Goal: Information Seeking & Learning: Compare options

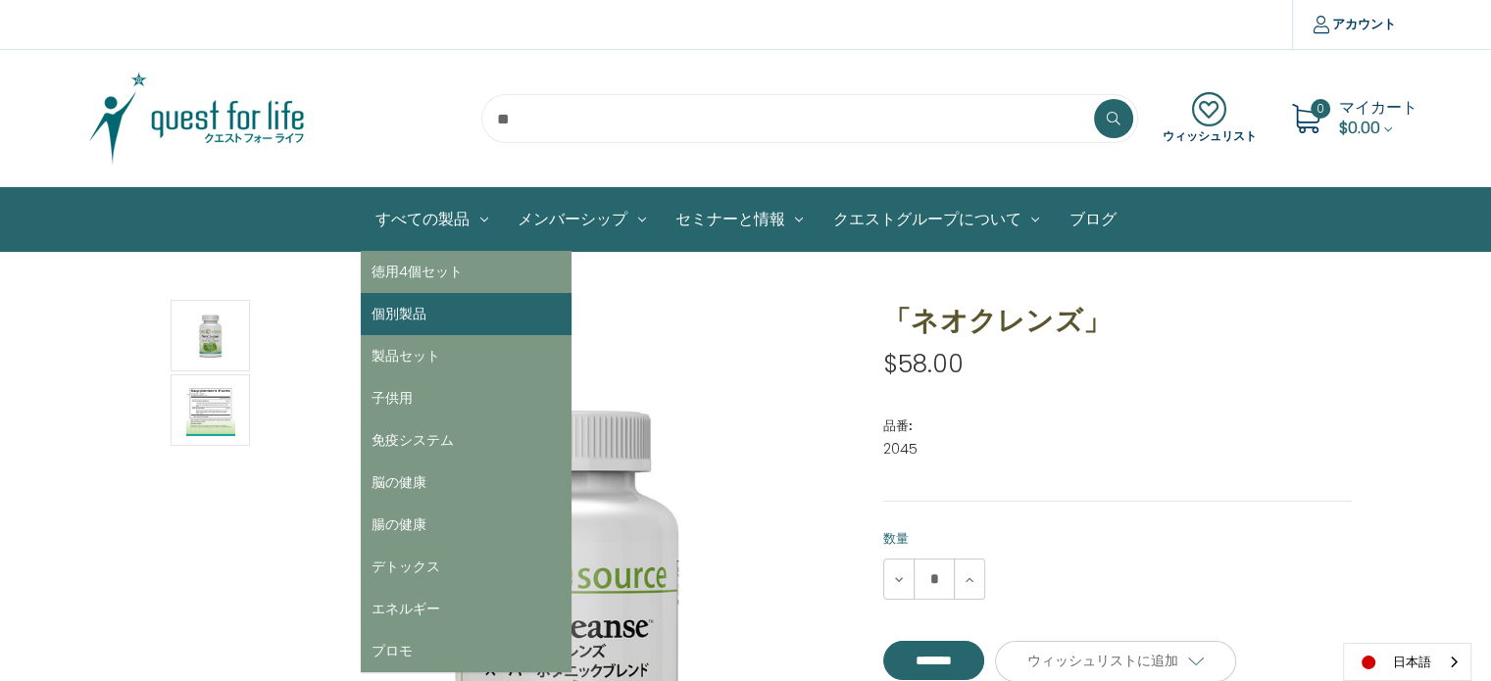
click at [416, 319] on link "個別製品" at bounding box center [466, 314] width 211 height 42
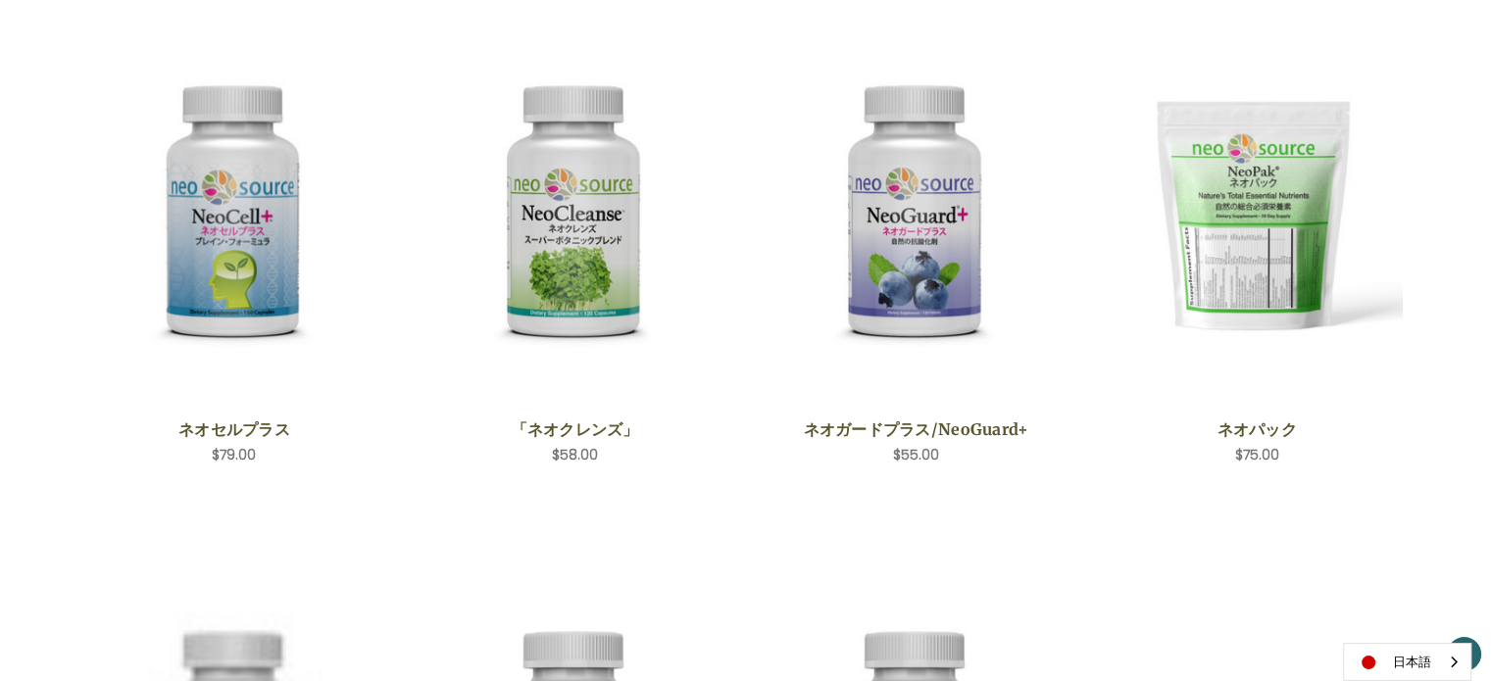
scroll to position [783, 0]
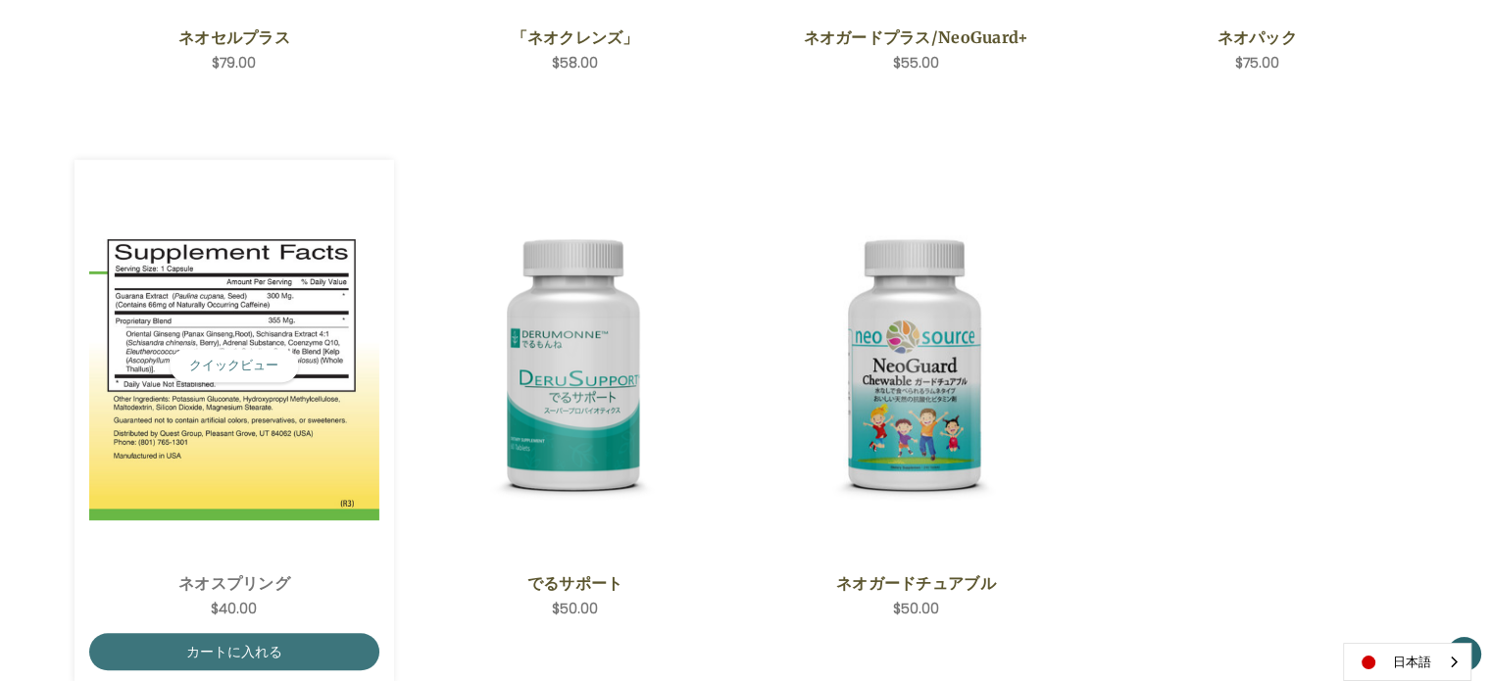
click at [289, 471] on img "NeoSpring,$40.00\a" at bounding box center [234, 366] width 291 height 310
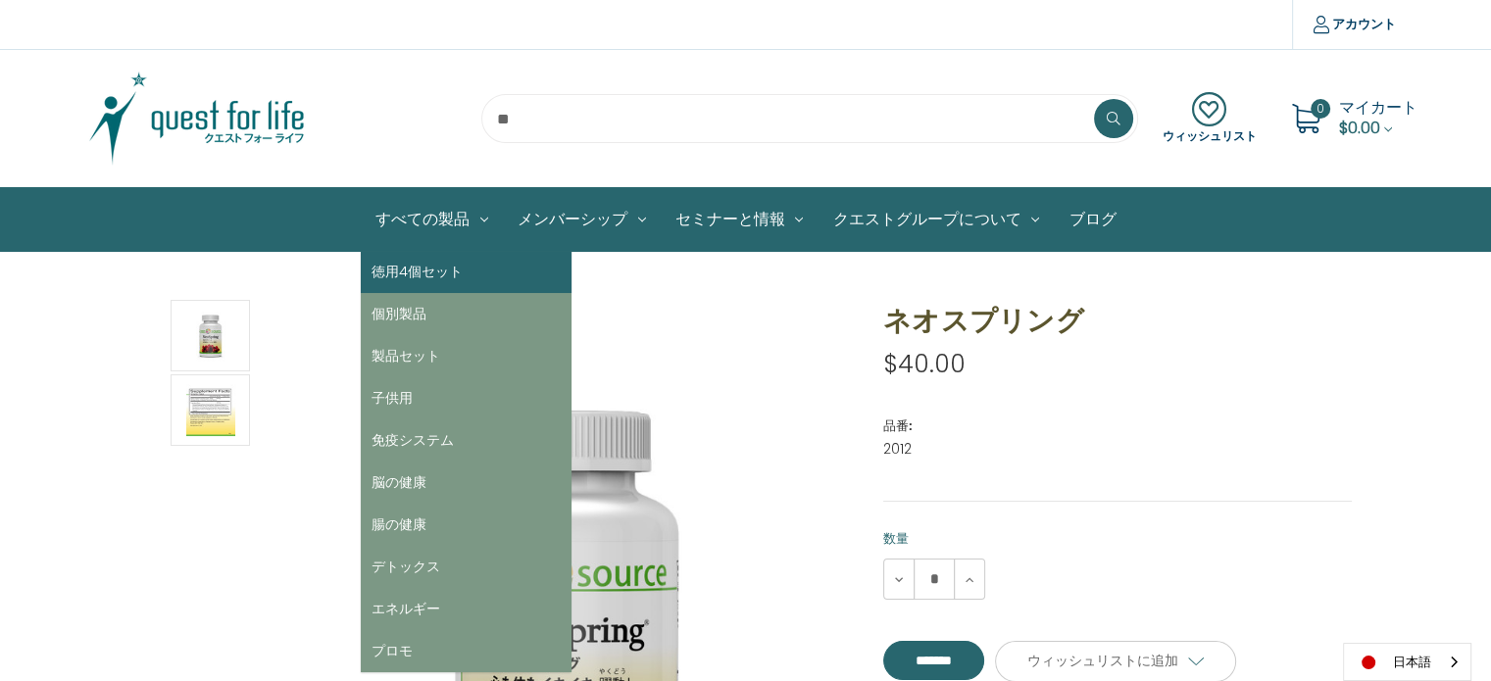
click at [439, 270] on link "徳用4個セット" at bounding box center [466, 272] width 211 height 42
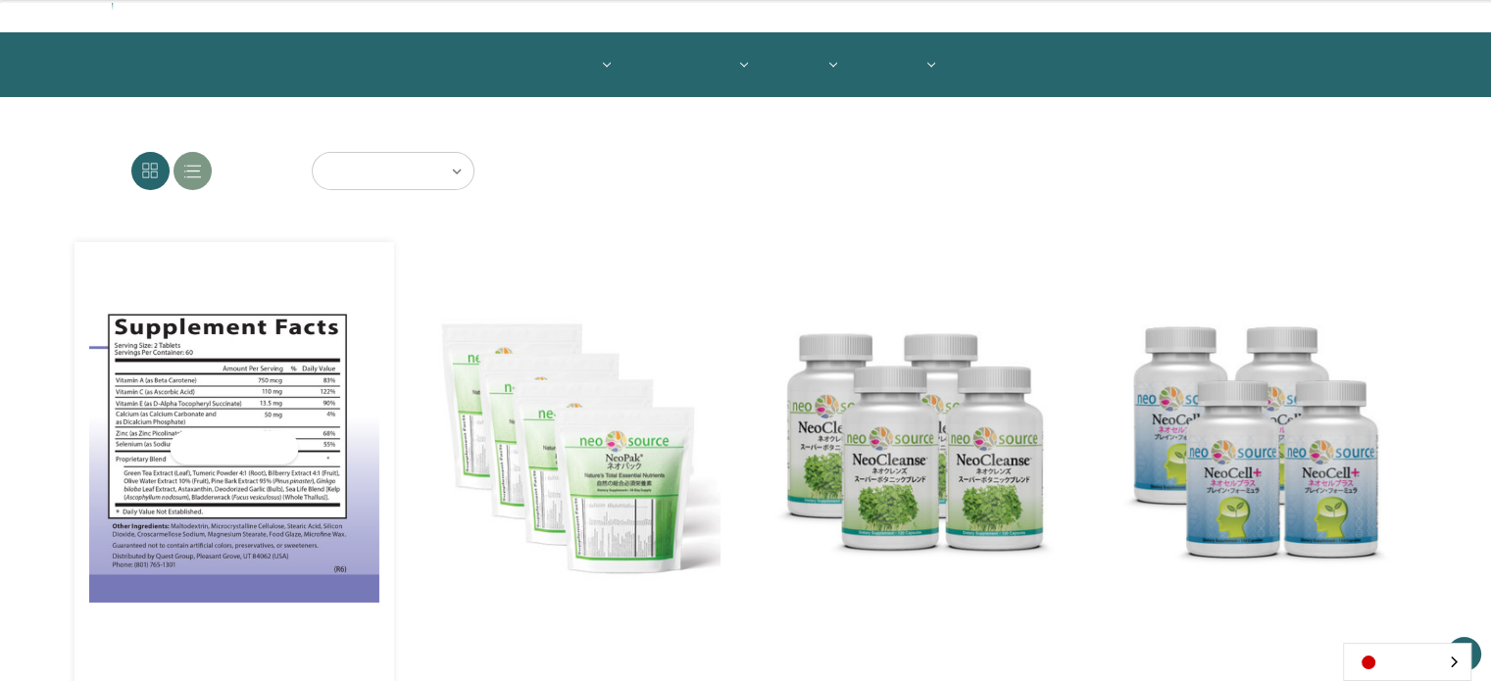
scroll to position [196, 0]
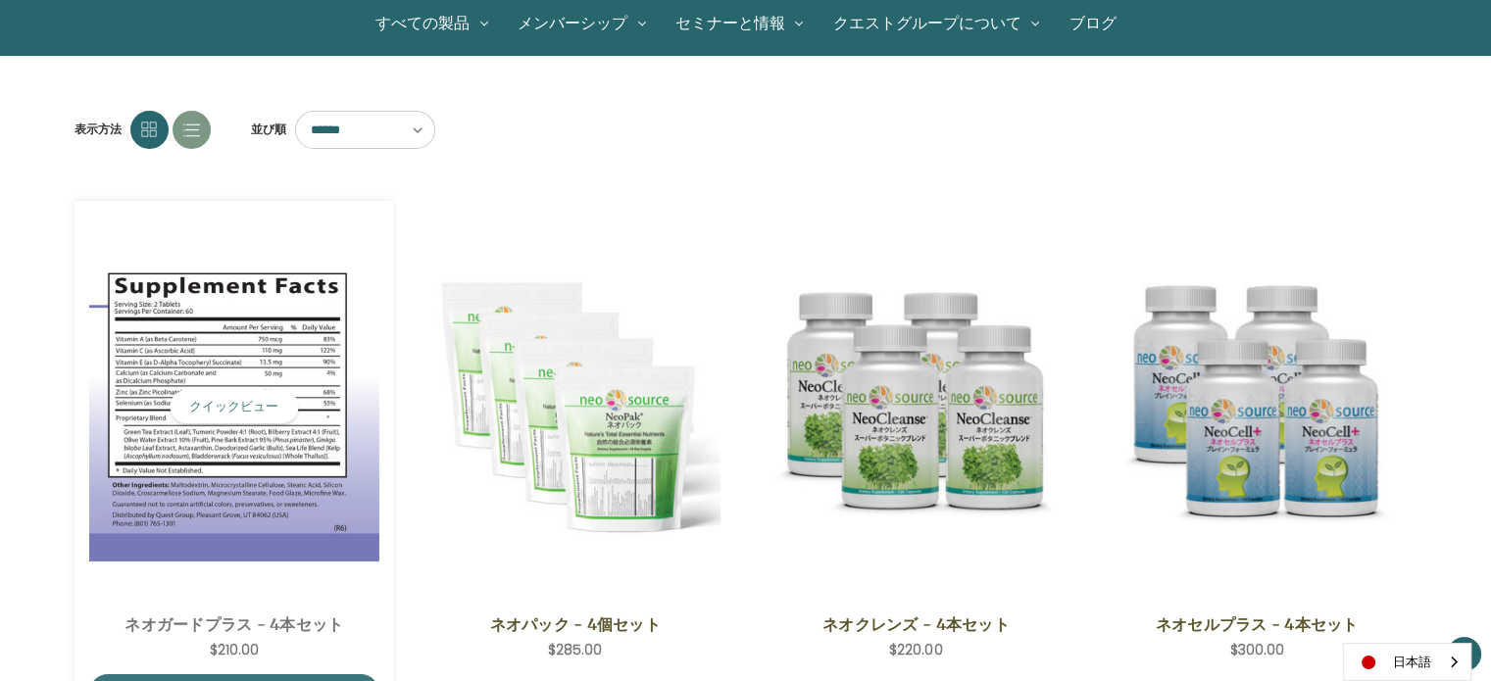
click at [225, 516] on img "NeoGuard Plus - 4 Save Set,$210.00\a" at bounding box center [234, 407] width 291 height 310
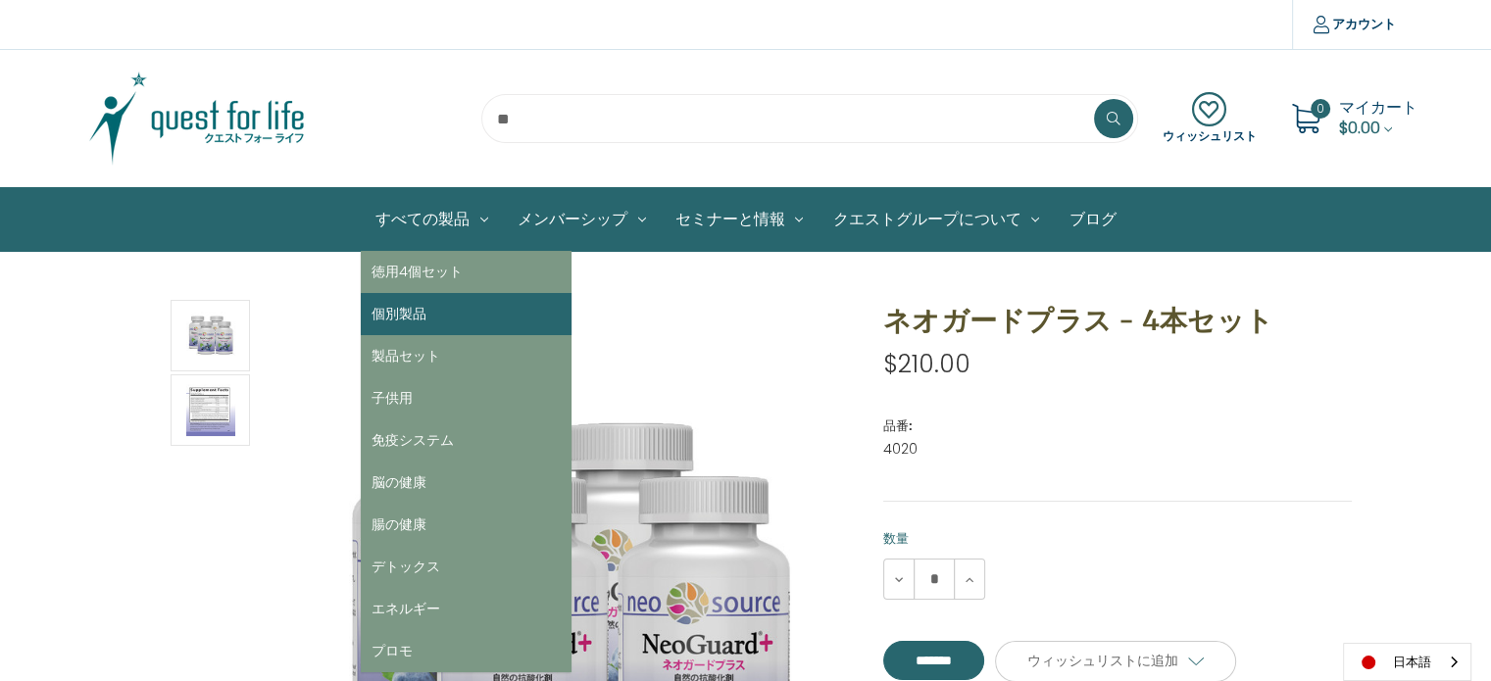
click at [432, 319] on link "個別製品" at bounding box center [466, 314] width 211 height 42
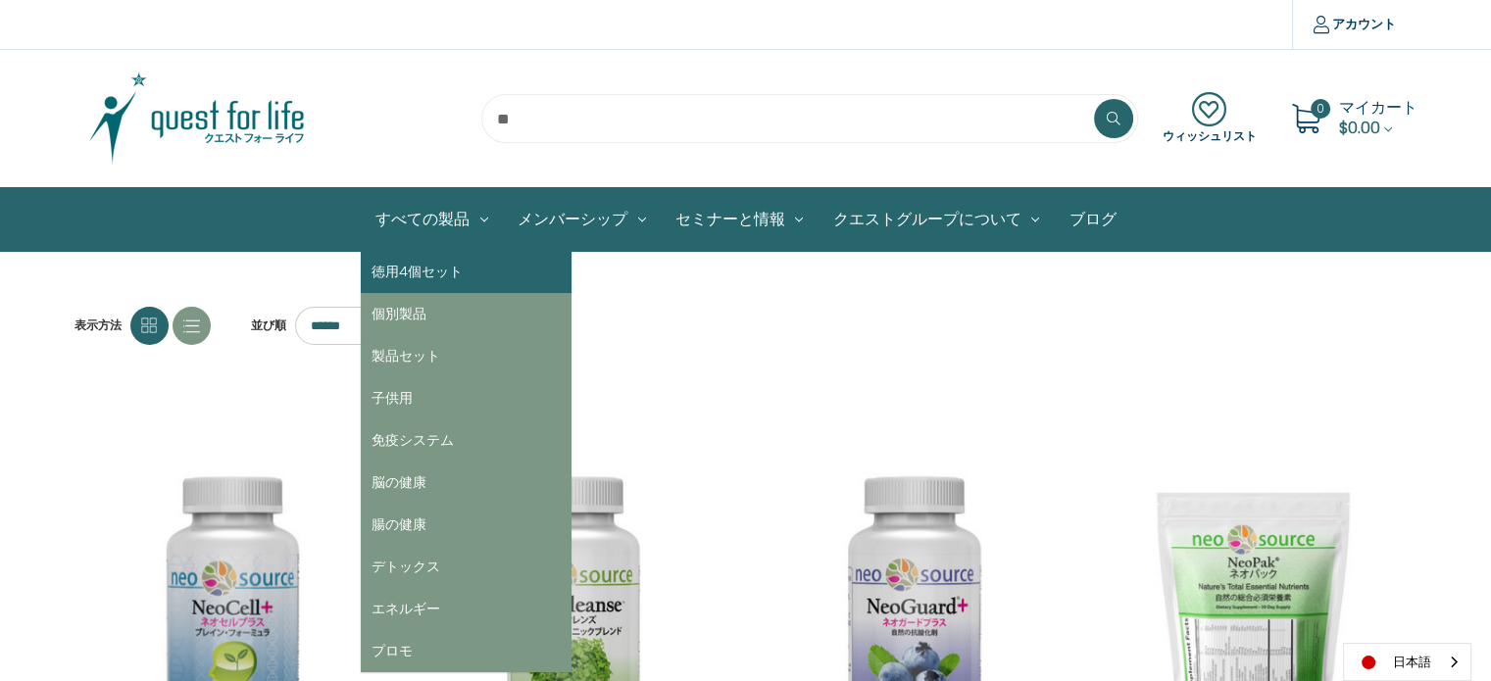
click at [434, 261] on link "徳用4個セット" at bounding box center [466, 272] width 211 height 42
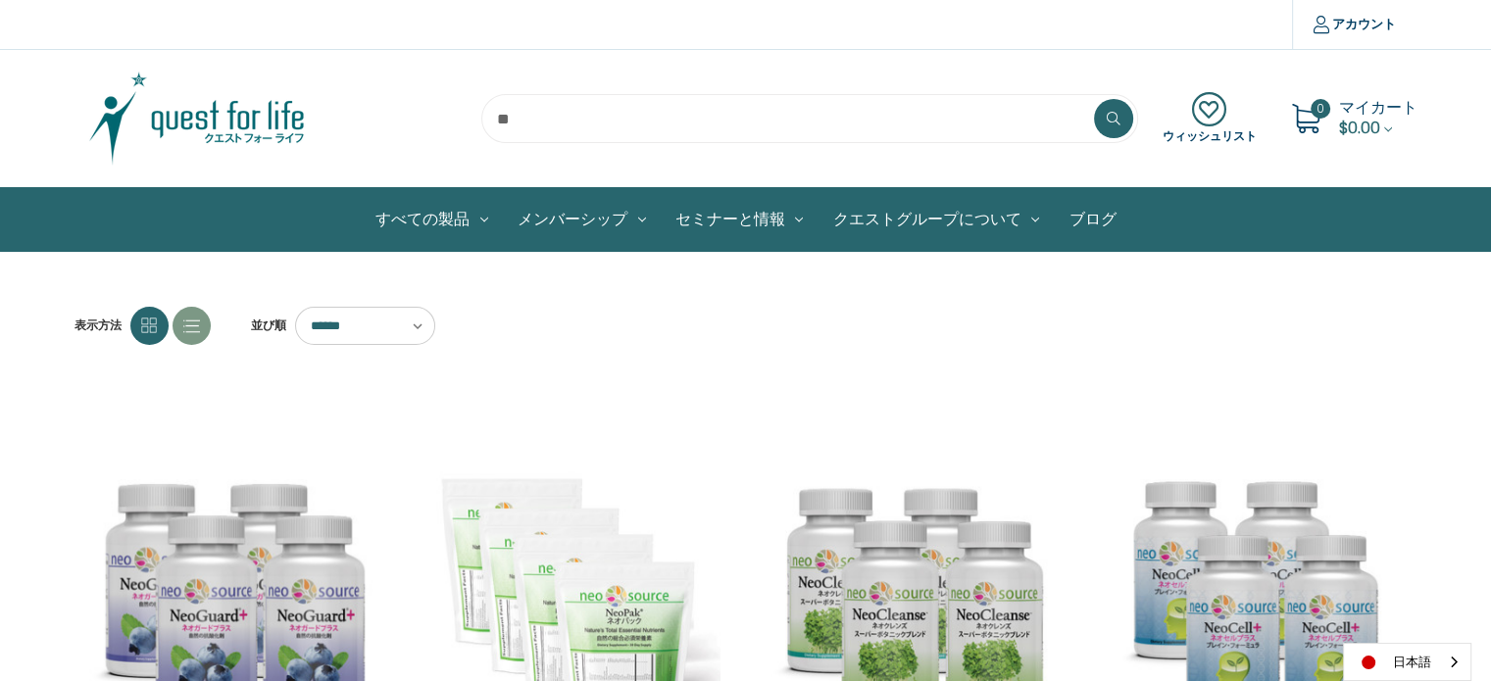
click at [234, 114] on img at bounding box center [196, 119] width 245 height 98
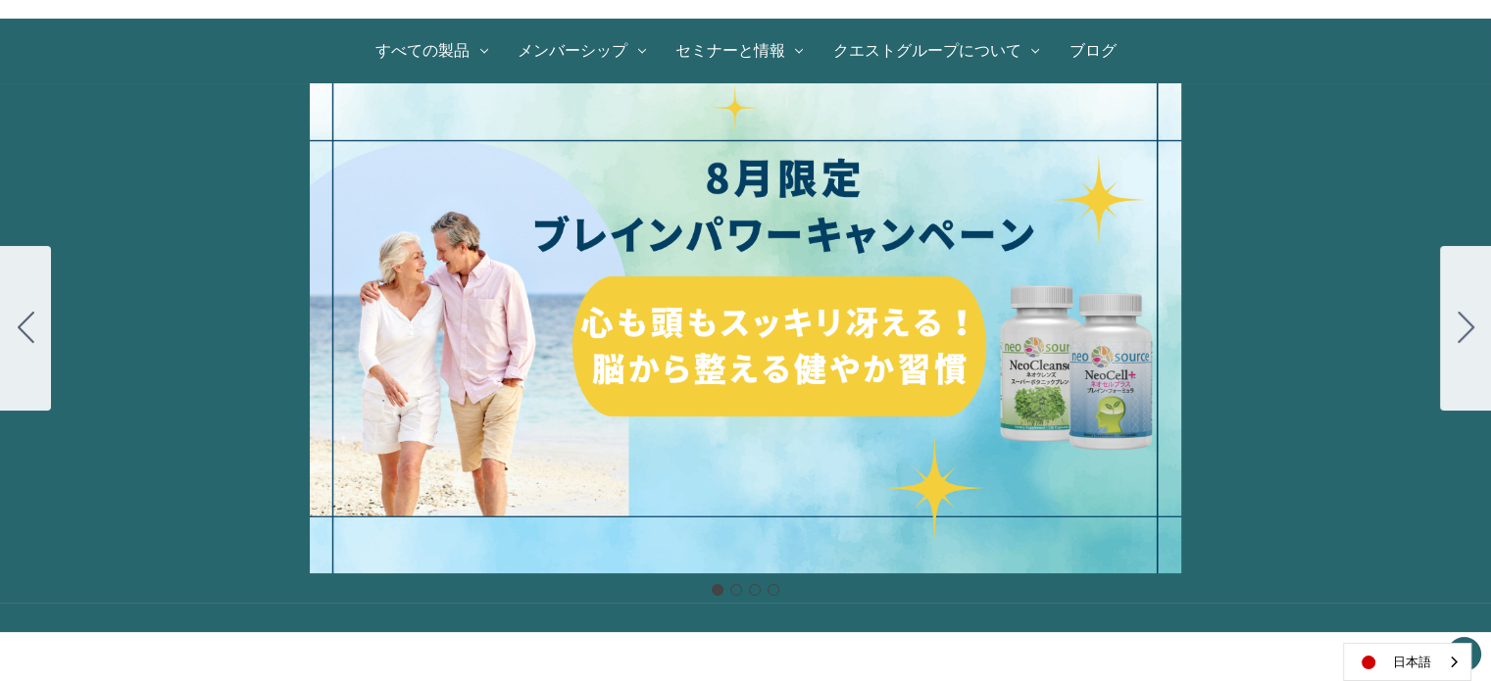
scroll to position [196, 0]
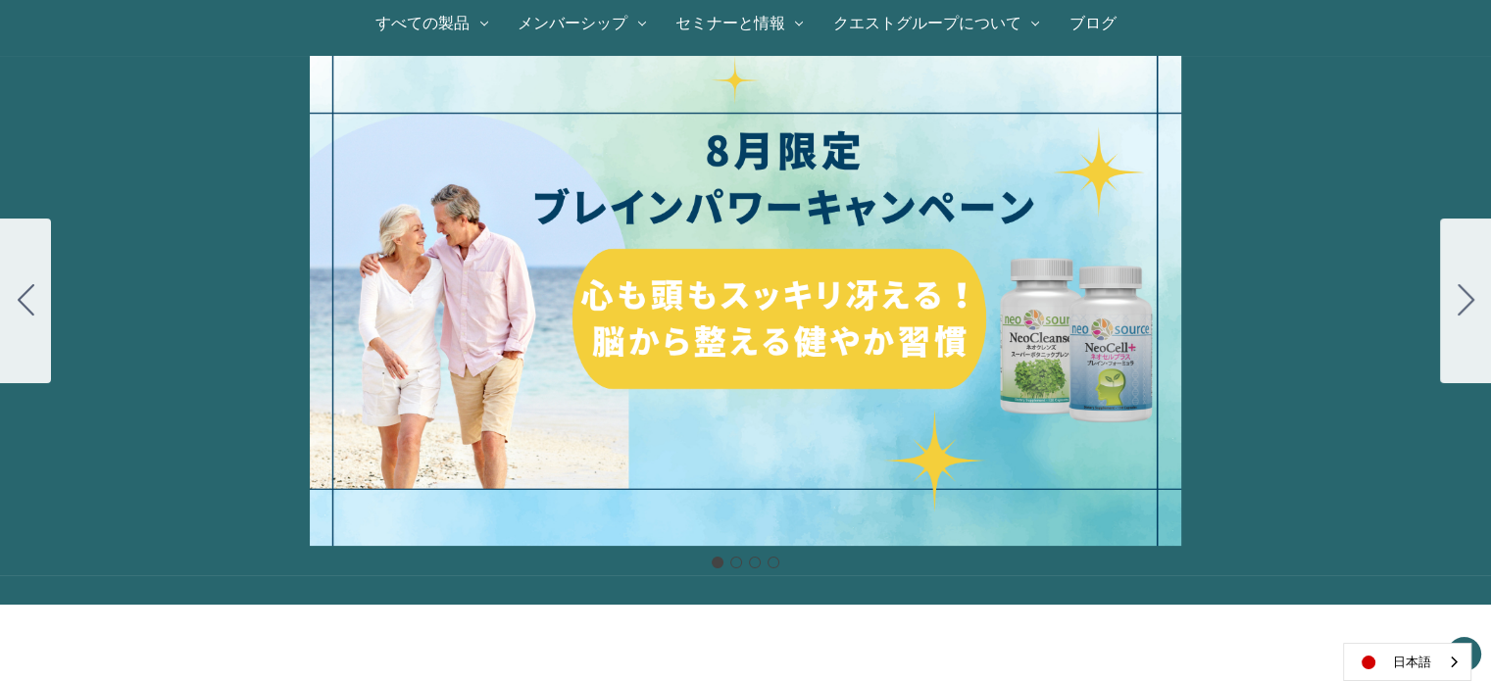
click at [784, 282] on div "細胞プロテクトセット 通常188ドル セール価格160ドル $28 OFF [DATE]～[DATE] [DATE]〜[DATE] 販売中" at bounding box center [745, 301] width 1491 height 490
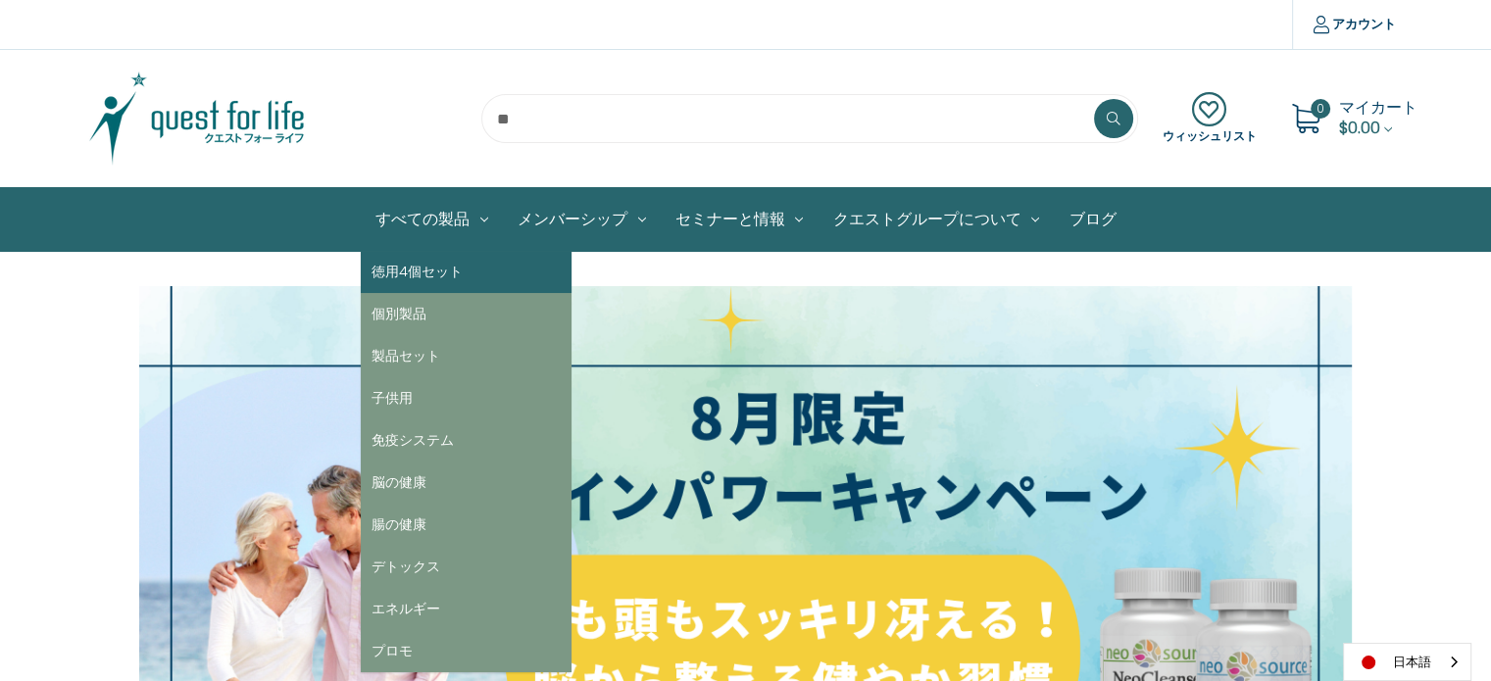
click at [442, 272] on link "徳用4個セット" at bounding box center [466, 272] width 211 height 42
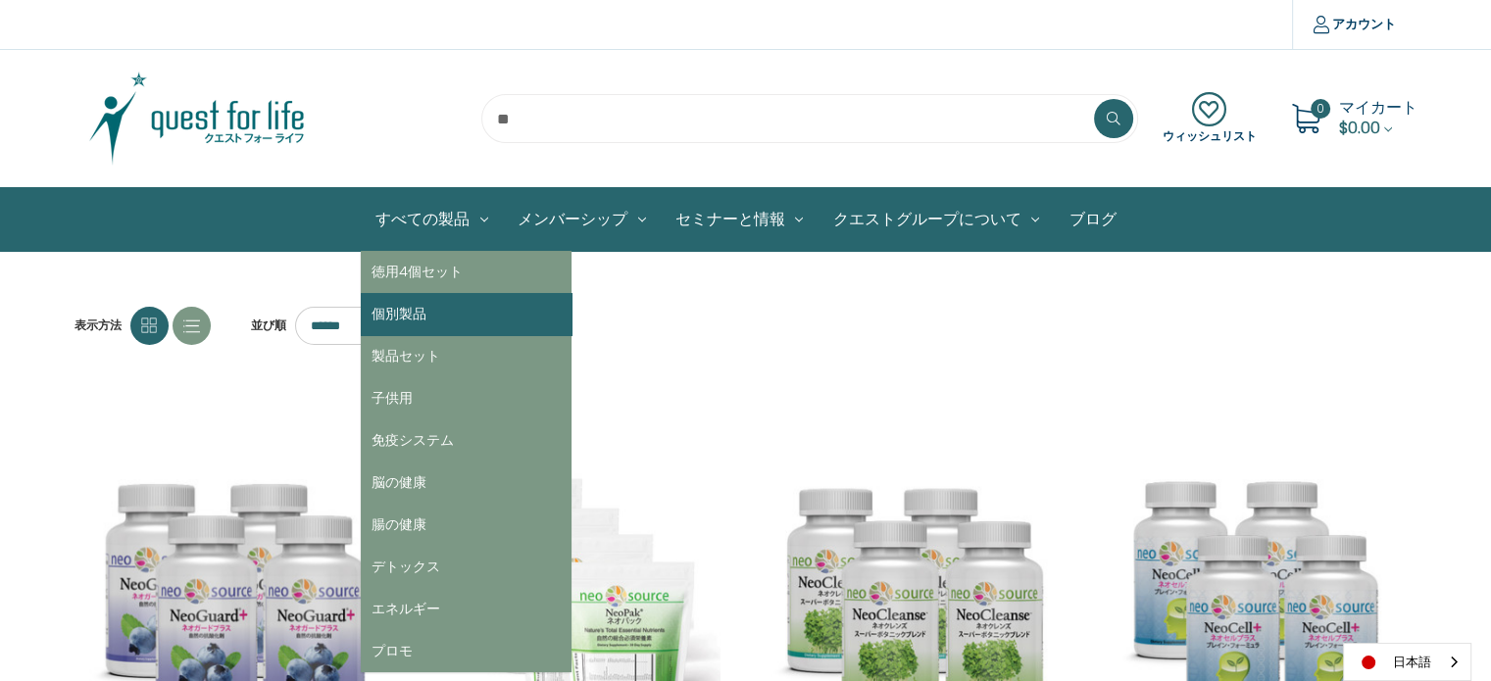
click at [419, 303] on link "個別製品" at bounding box center [466, 314] width 211 height 42
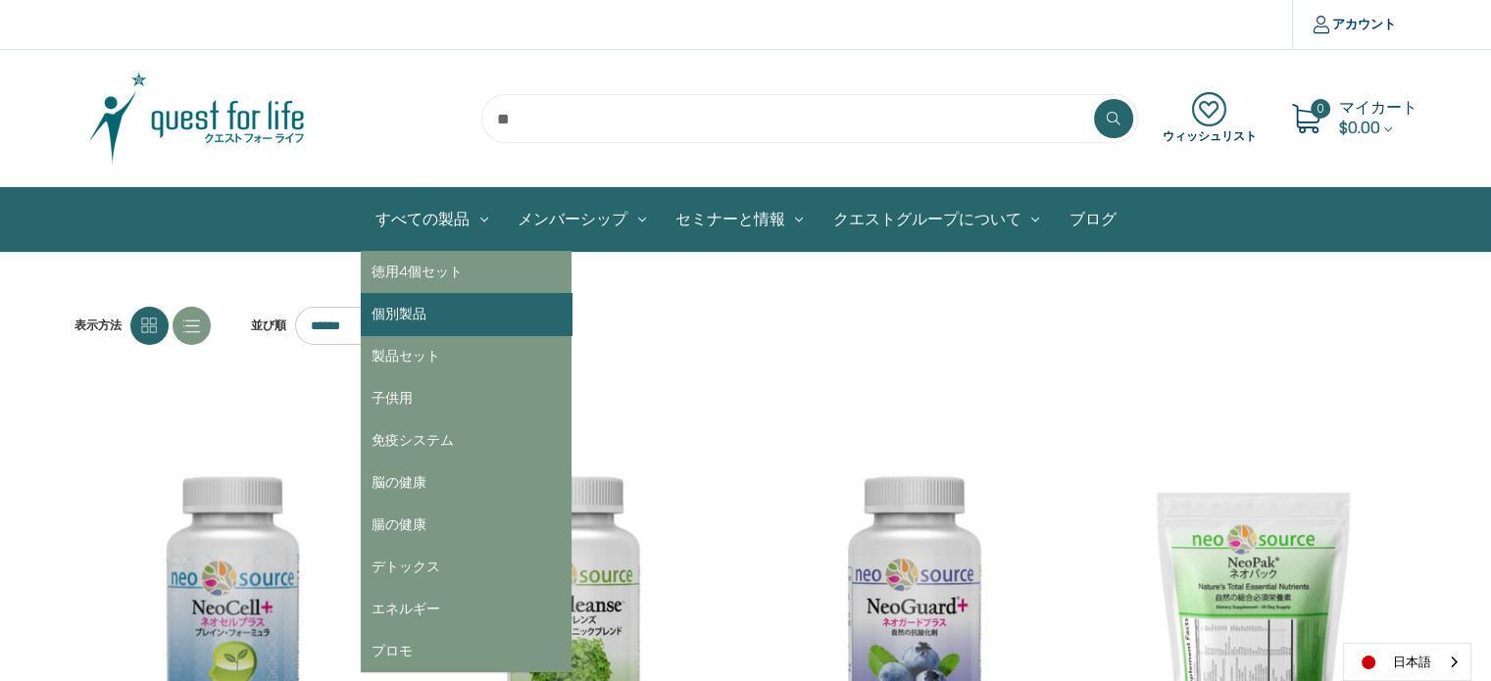
click at [432, 311] on link "個別製品" at bounding box center [466, 314] width 211 height 42
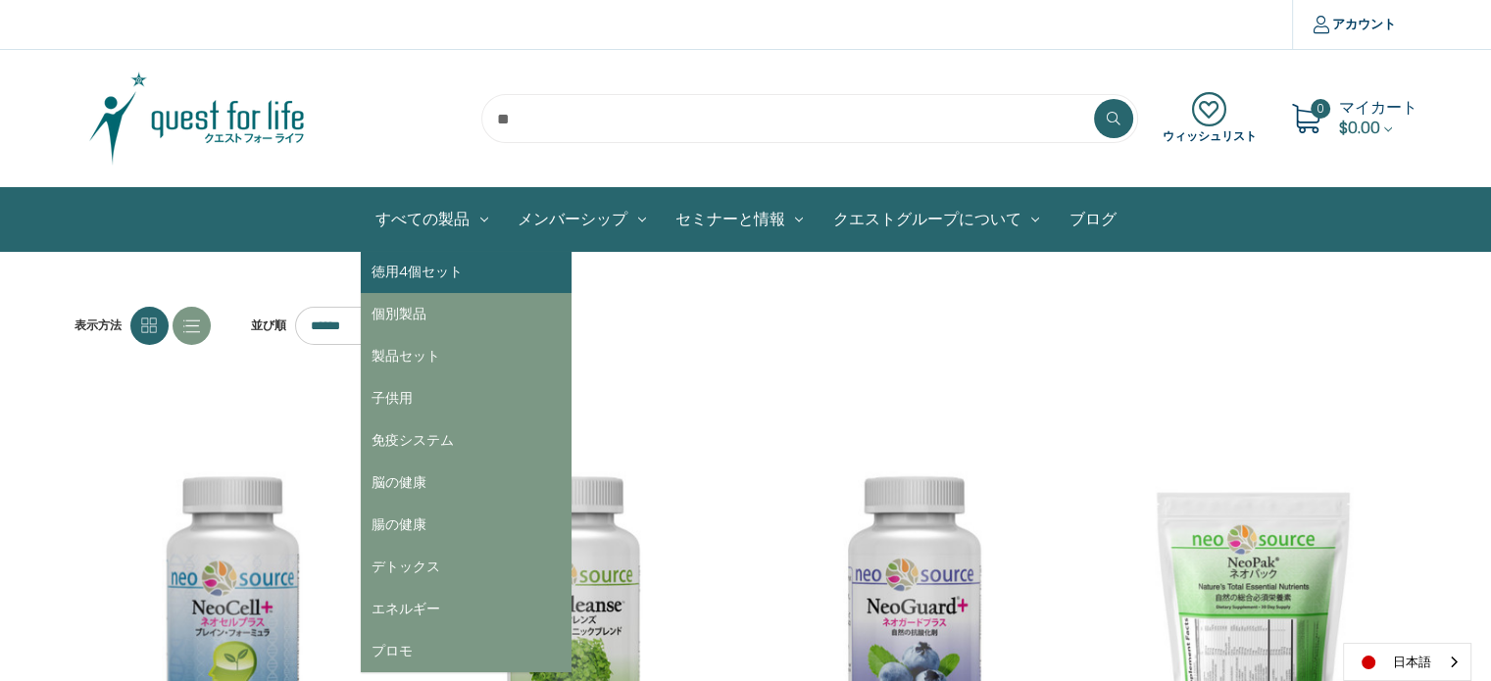
click at [425, 273] on link "徳用4個セット" at bounding box center [466, 272] width 211 height 42
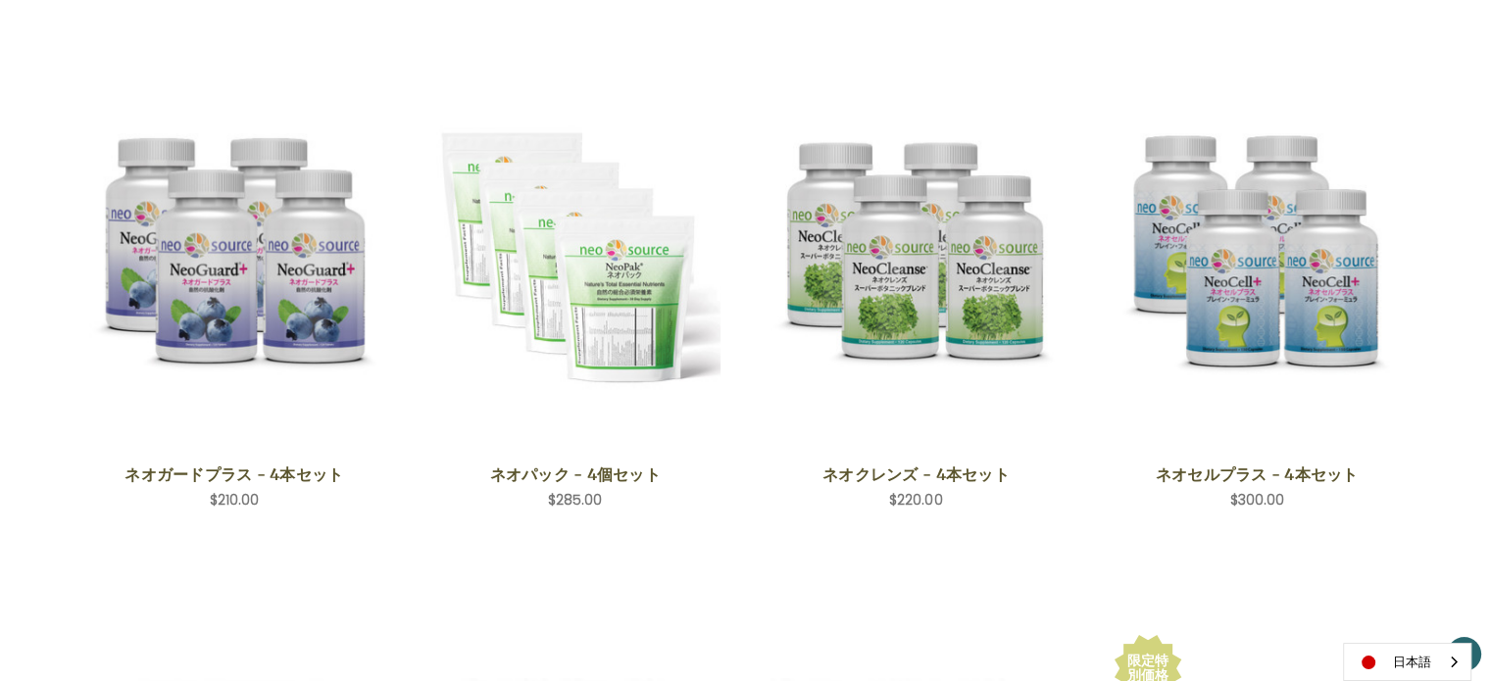
scroll to position [392, 0]
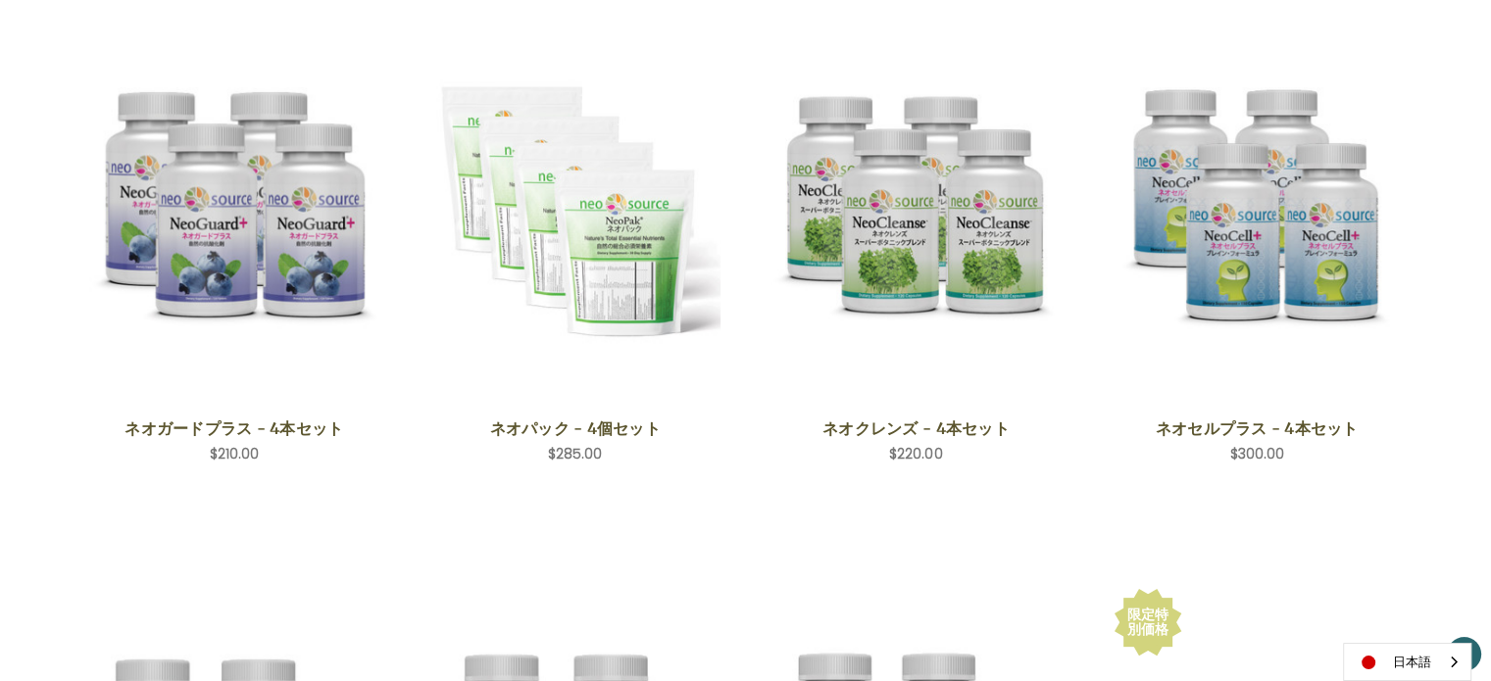
click at [1443, 59] on div "表示方法 並び順 ****** ****** ****** ****** ***** ******* **** **** クイックビュー ネオガードプラス -…" at bounding box center [745, 545] width 1491 height 1303
